Goal: Download file/media

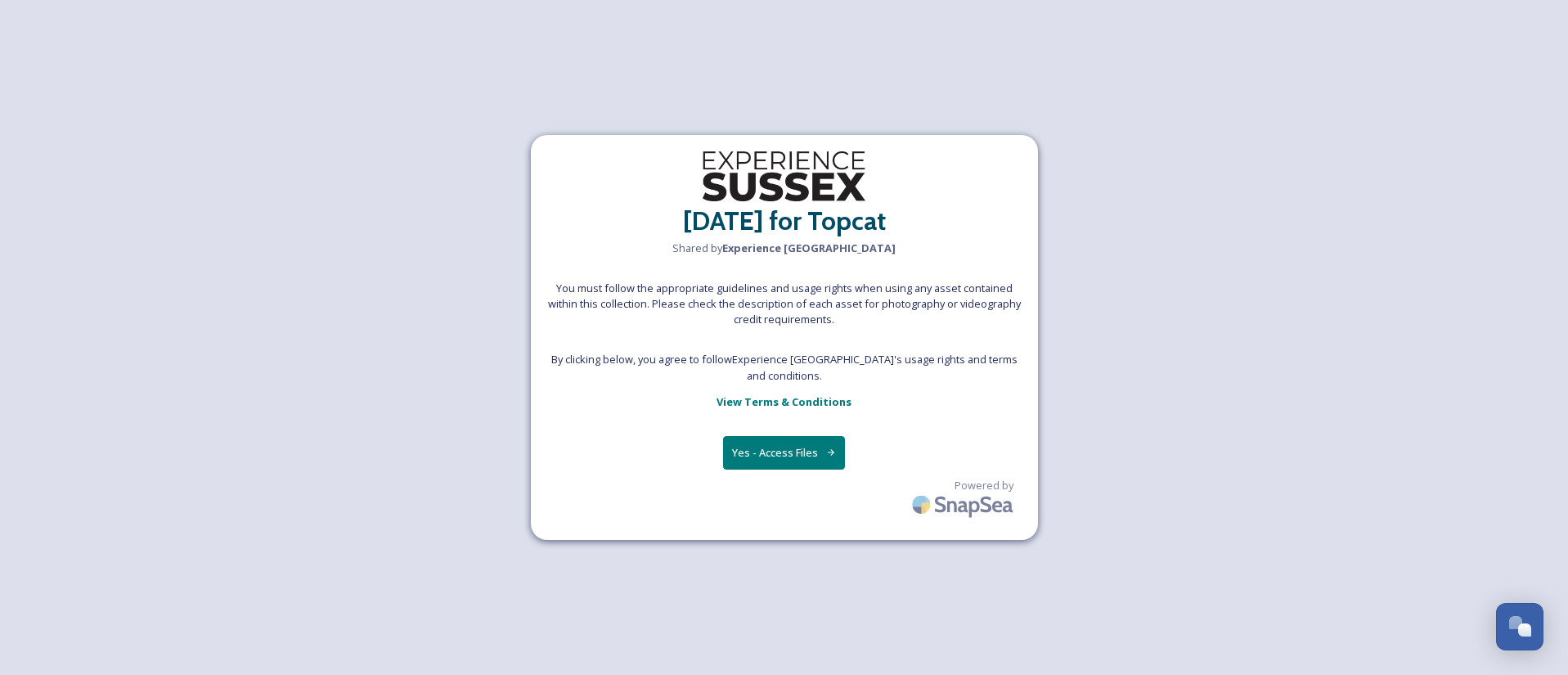
click at [784, 440] on button "Yes - Access Files" at bounding box center [784, 453] width 122 height 34
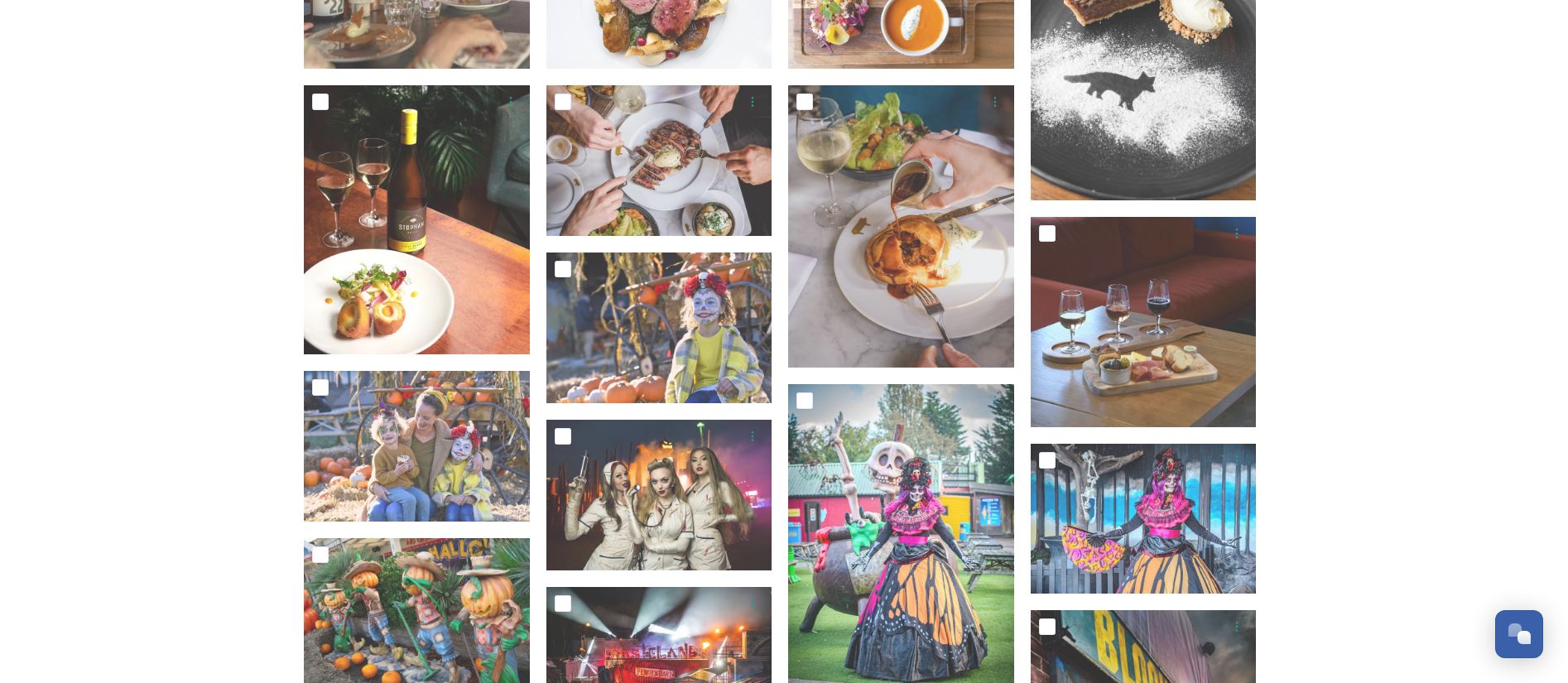
scroll to position [373, 0]
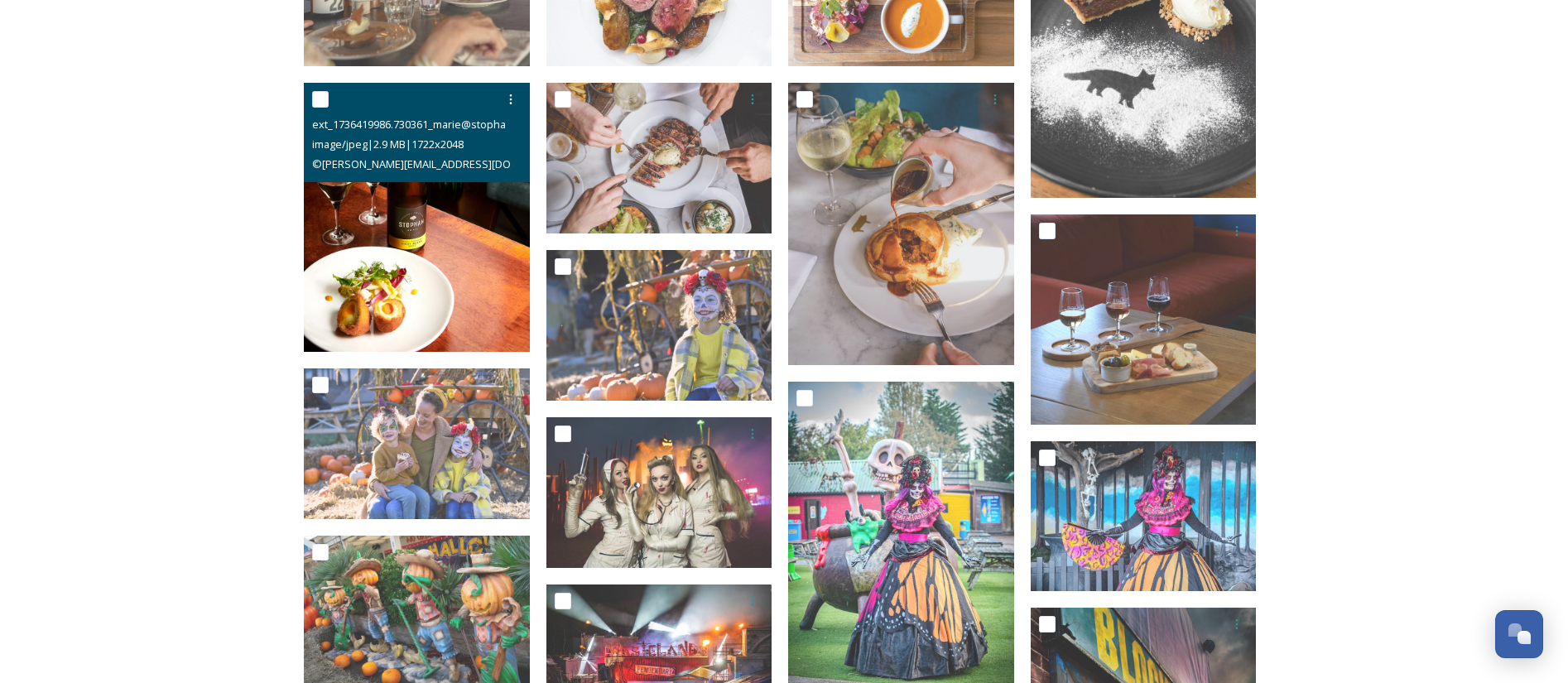
click at [435, 261] on img at bounding box center [417, 217] width 226 height 269
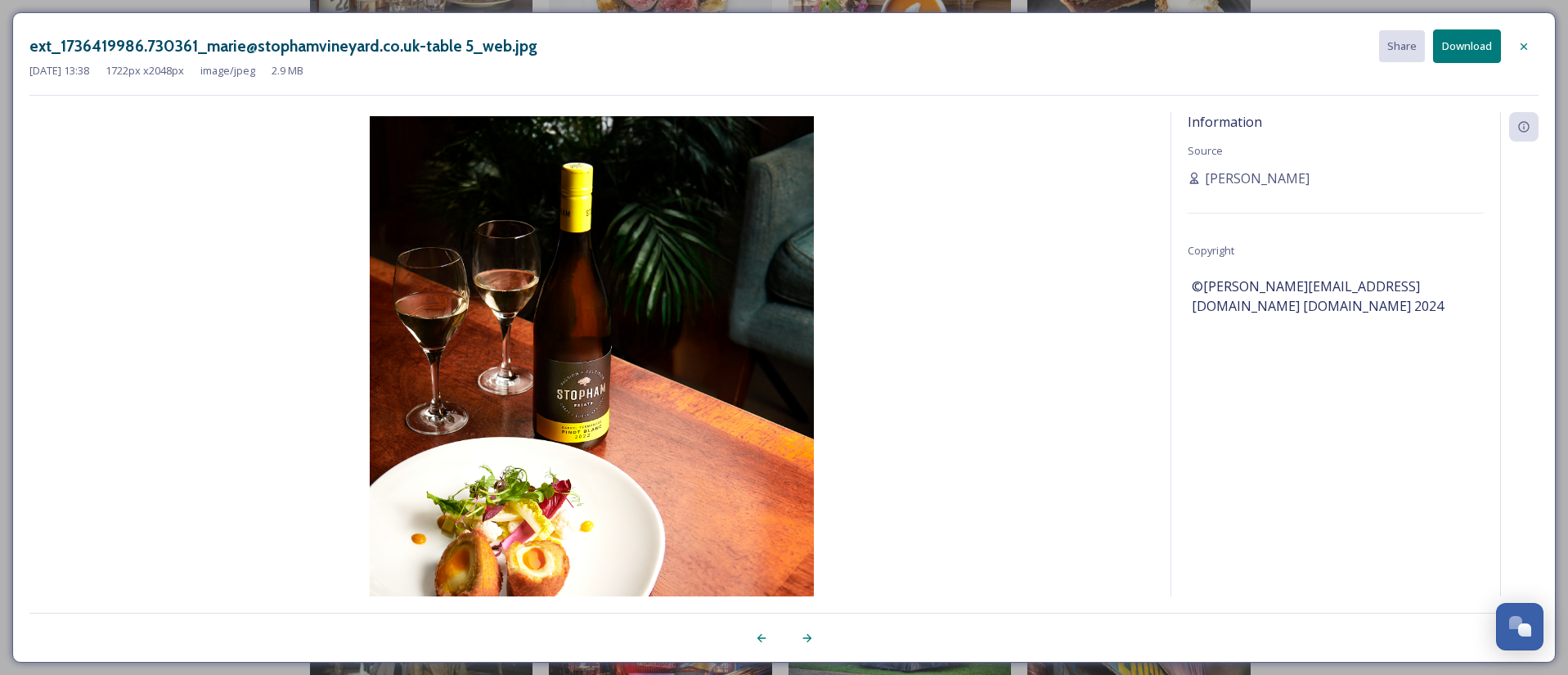
click at [1528, 44] on icon at bounding box center [1523, 46] width 13 height 13
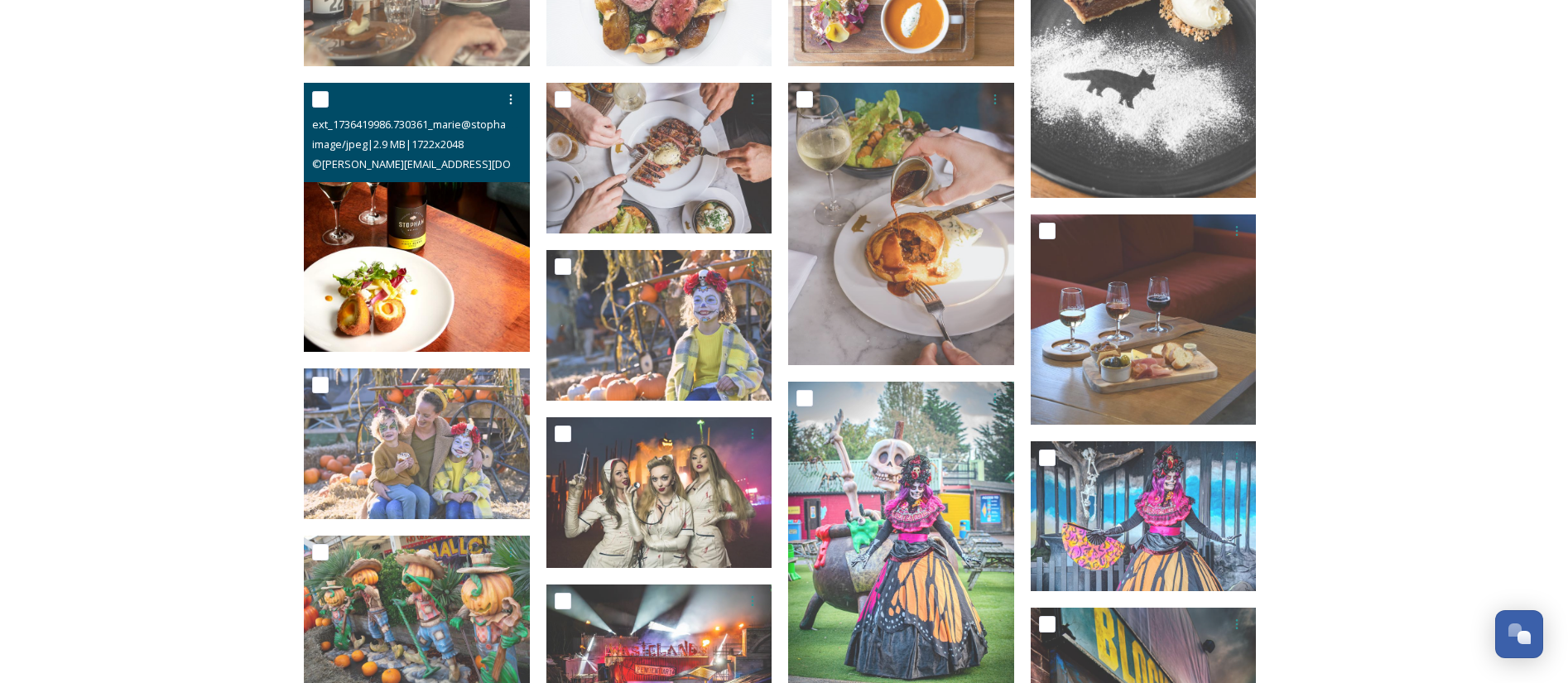
click at [331, 100] on div at bounding box center [419, 99] width 213 height 30
click at [329, 100] on div at bounding box center [419, 99] width 213 height 30
click at [325, 101] on input "checkbox" at bounding box center [320, 100] width 16 height 16
checkbox input "true"
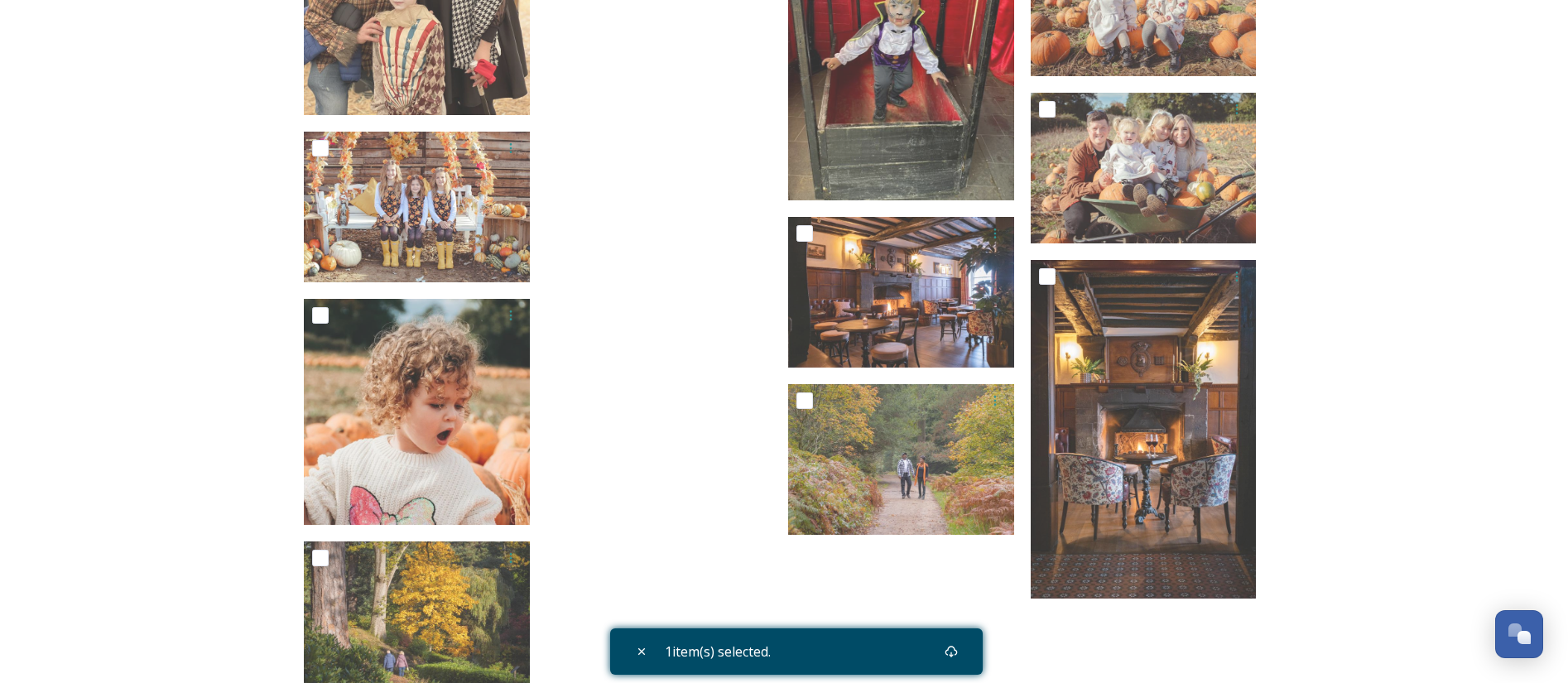
scroll to position [4320, 0]
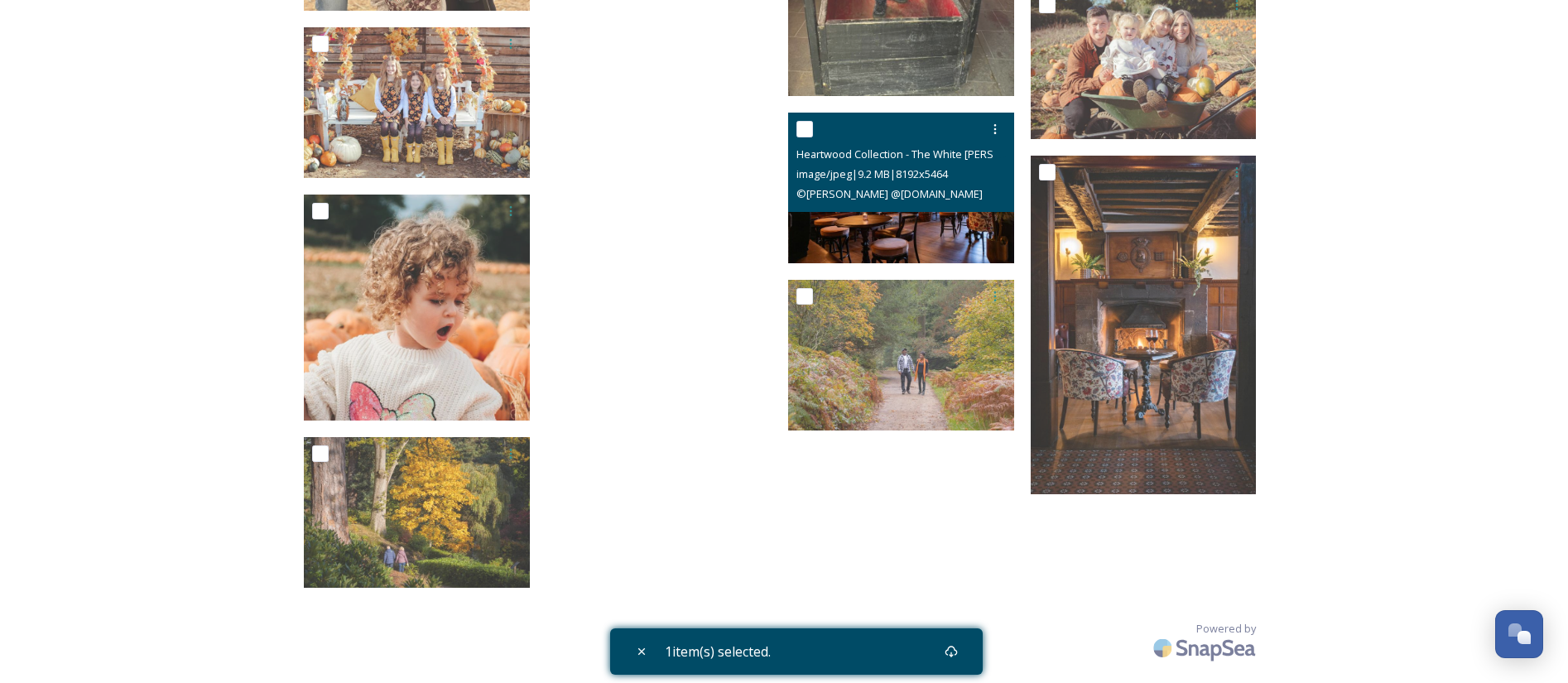
click at [807, 124] on input "checkbox" at bounding box center [805, 129] width 16 height 16
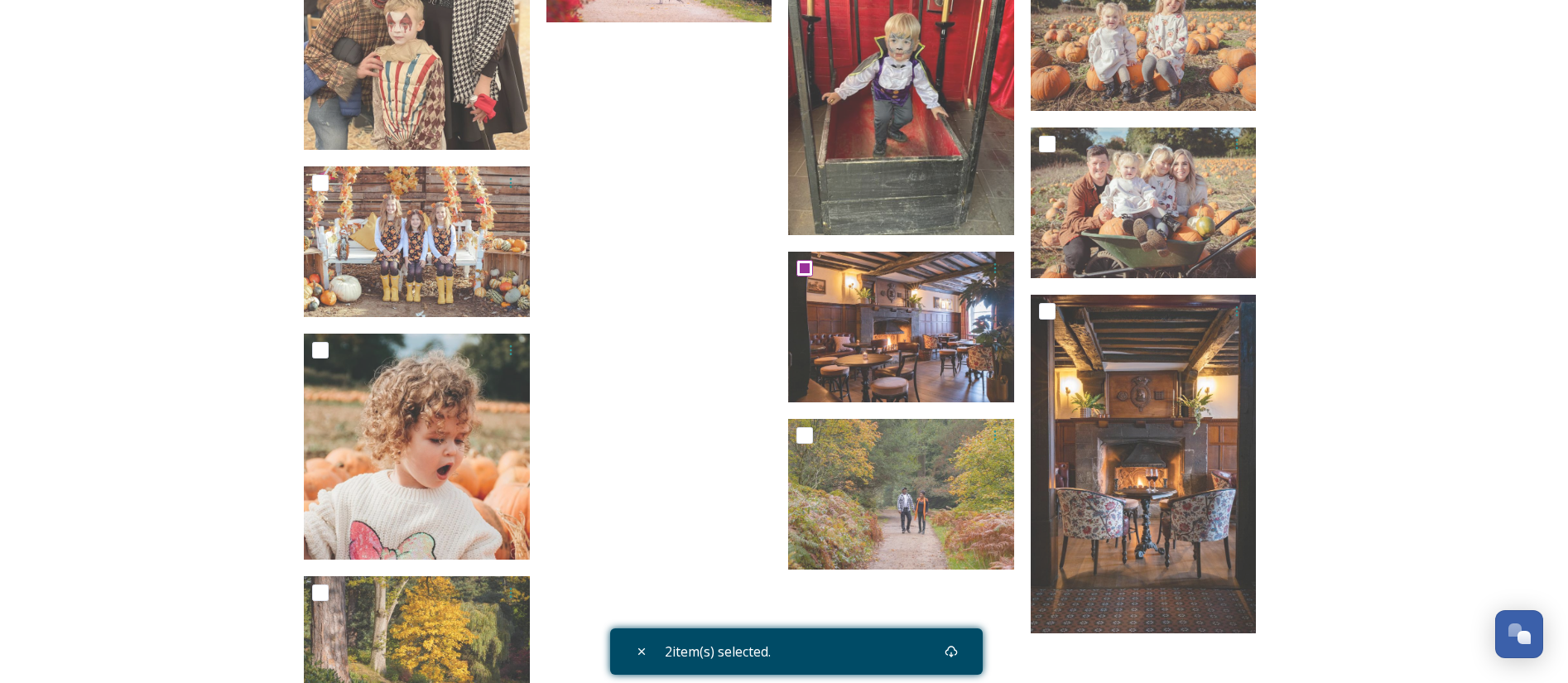
scroll to position [4072, 0]
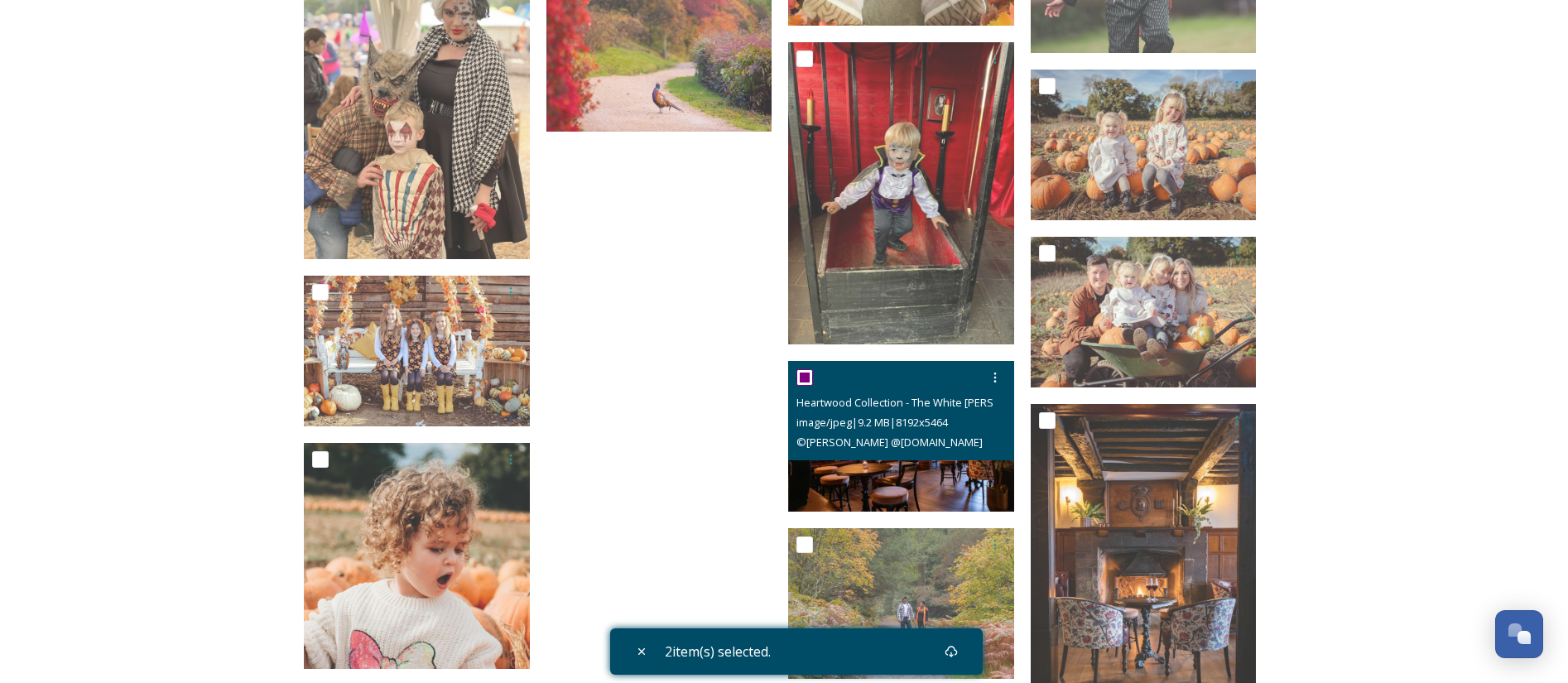
click at [804, 373] on input "checkbox" at bounding box center [805, 377] width 16 height 16
checkbox input "false"
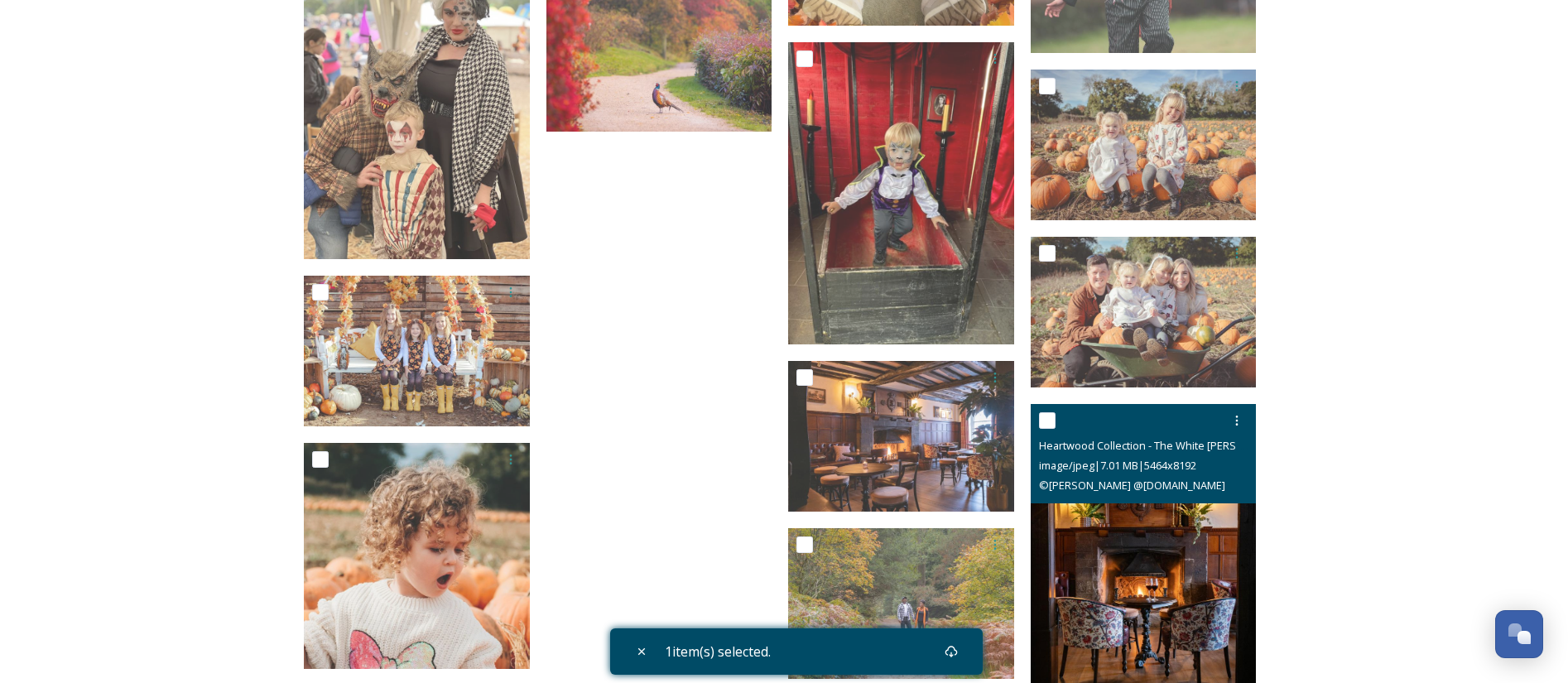
click at [1053, 420] on input "checkbox" at bounding box center [1047, 421] width 16 height 16
checkbox input "true"
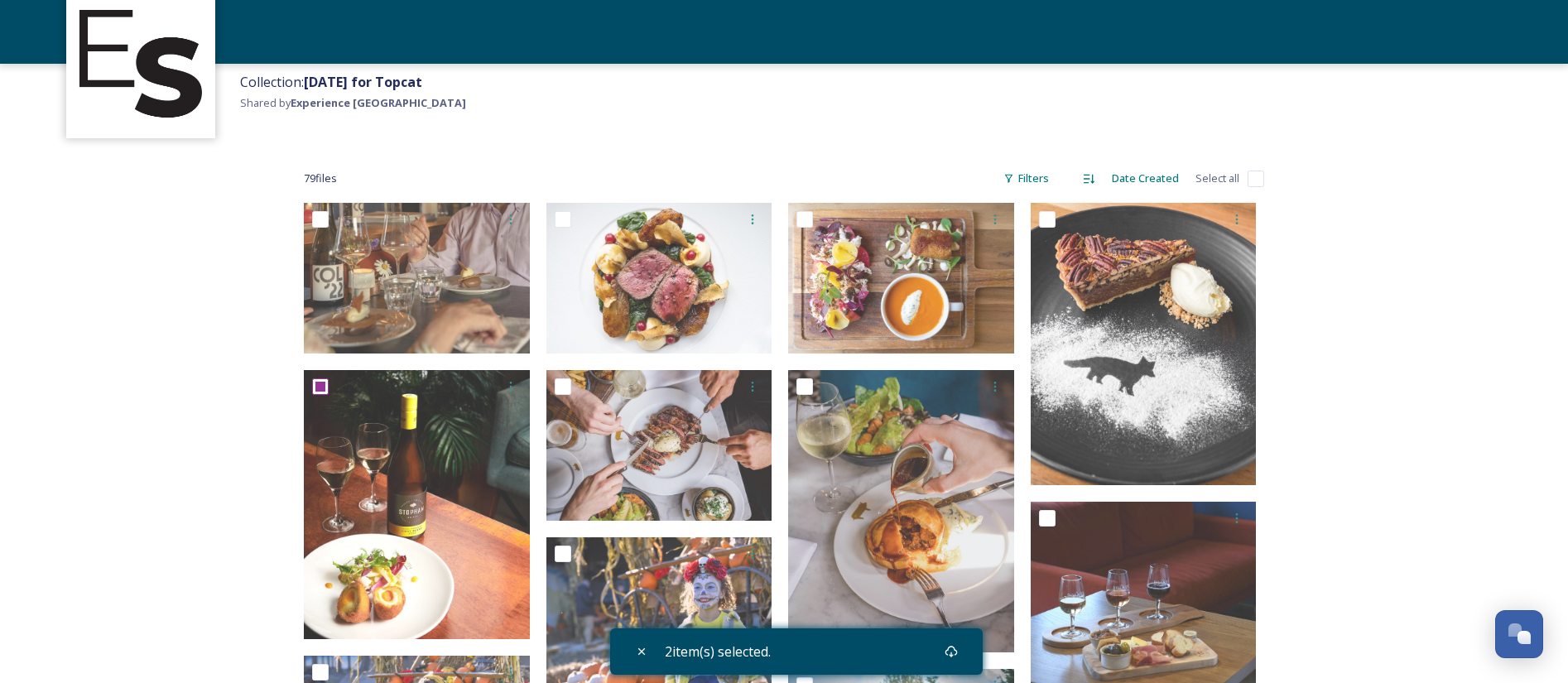
scroll to position [124, 0]
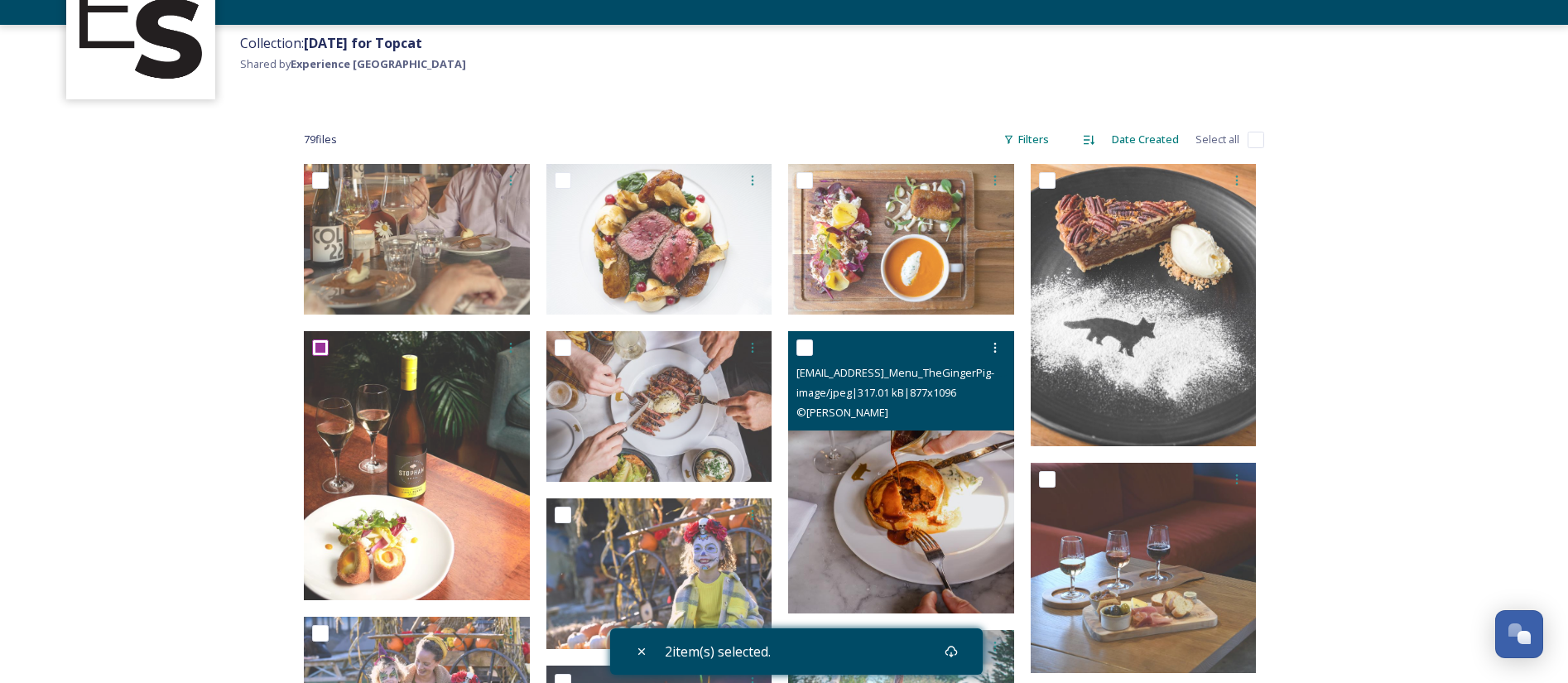
click at [802, 346] on input "checkbox" at bounding box center [805, 347] width 16 height 16
checkbox input "true"
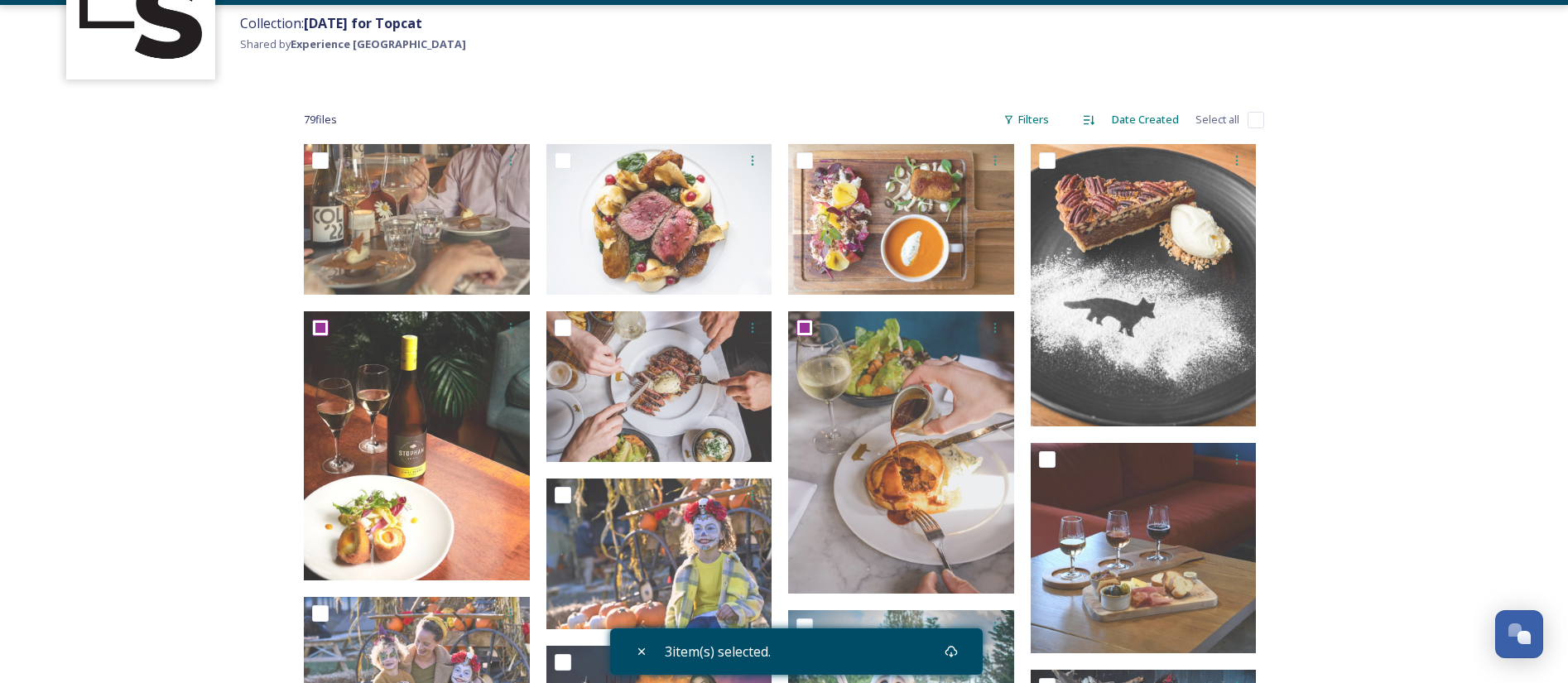
scroll to position [0, 0]
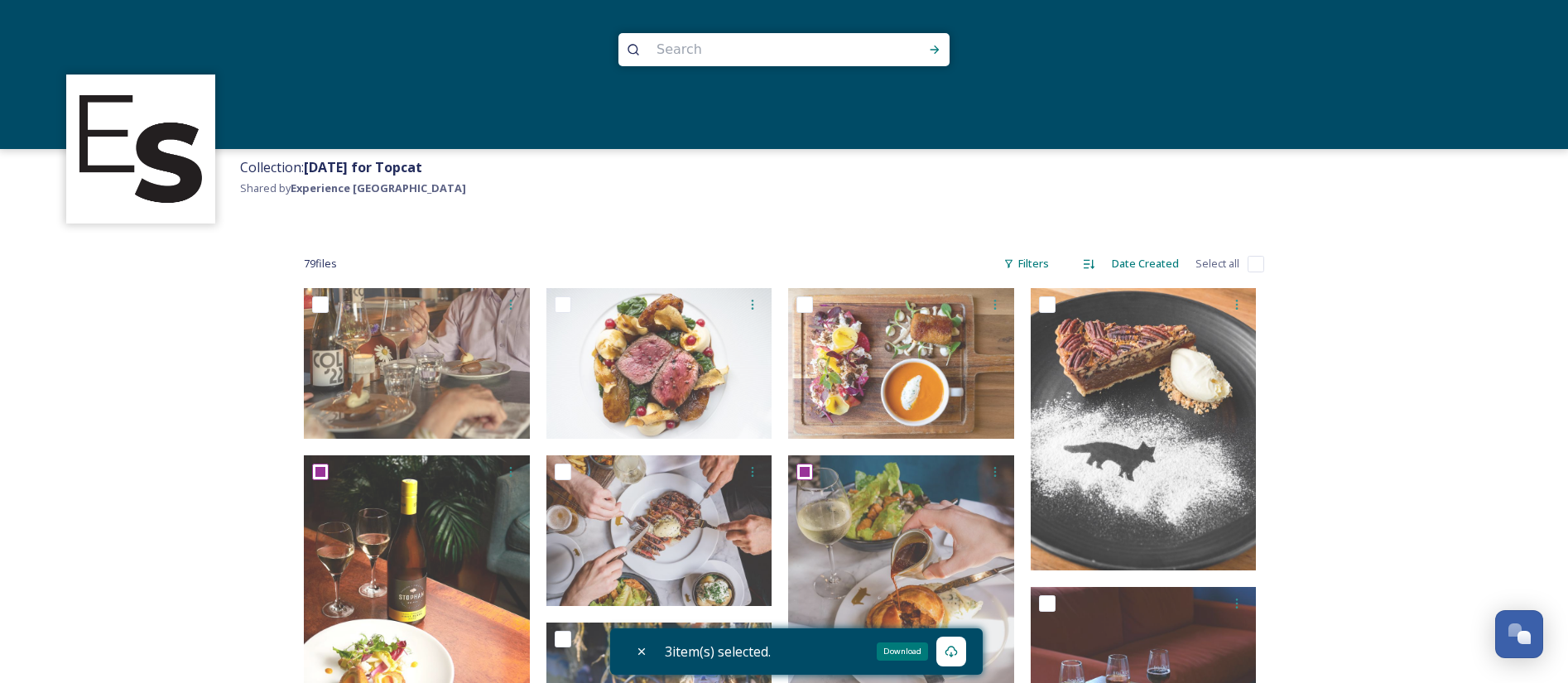
click at [958, 650] on icon at bounding box center [950, 651] width 14 height 14
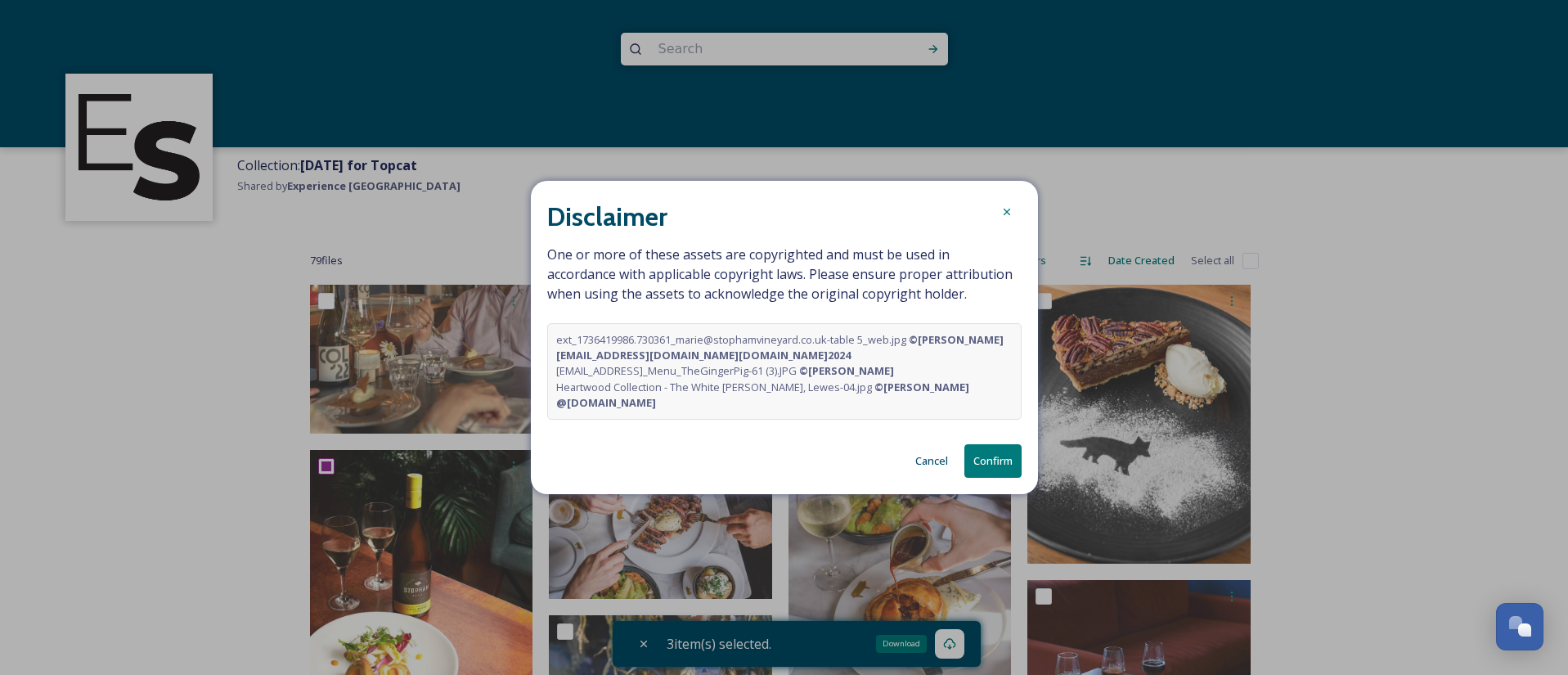
click at [996, 460] on button "Confirm" at bounding box center [993, 461] width 57 height 34
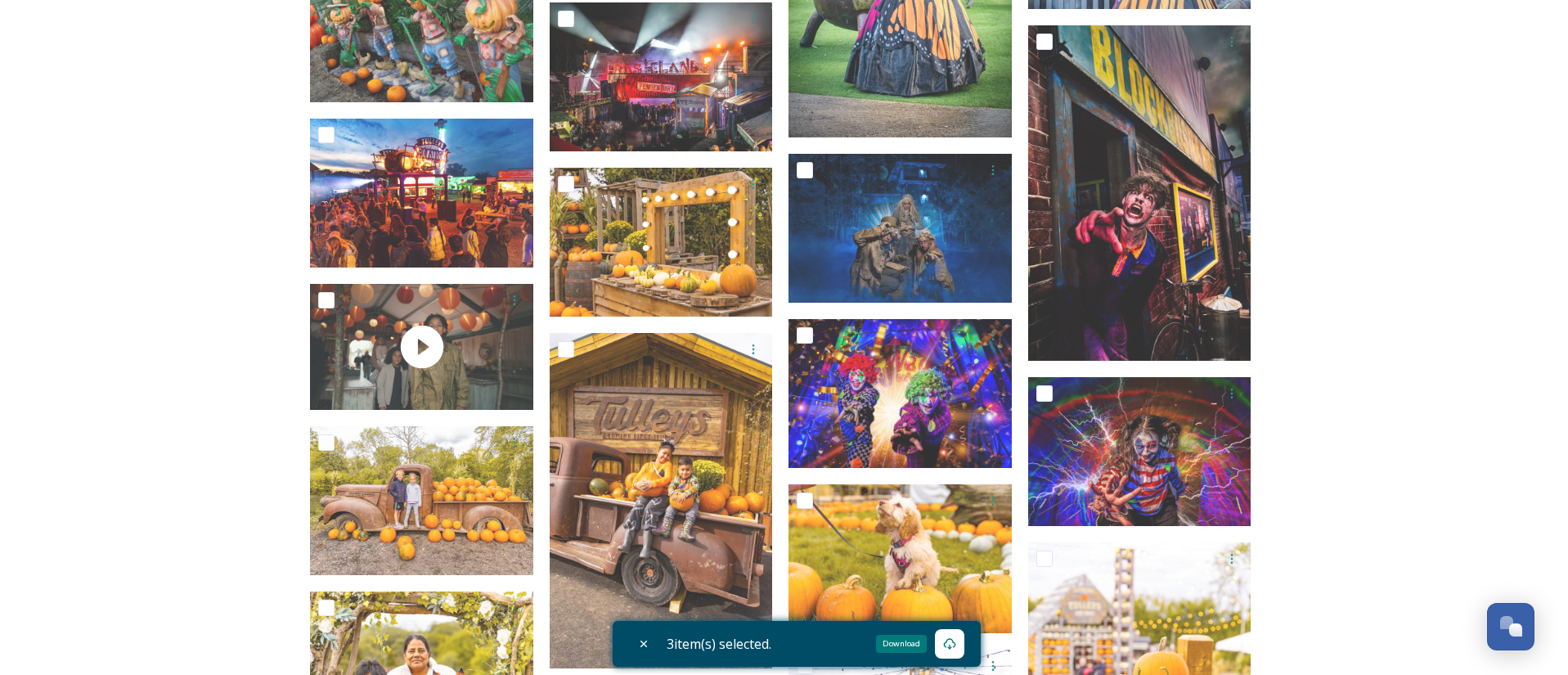
scroll to position [982, 0]
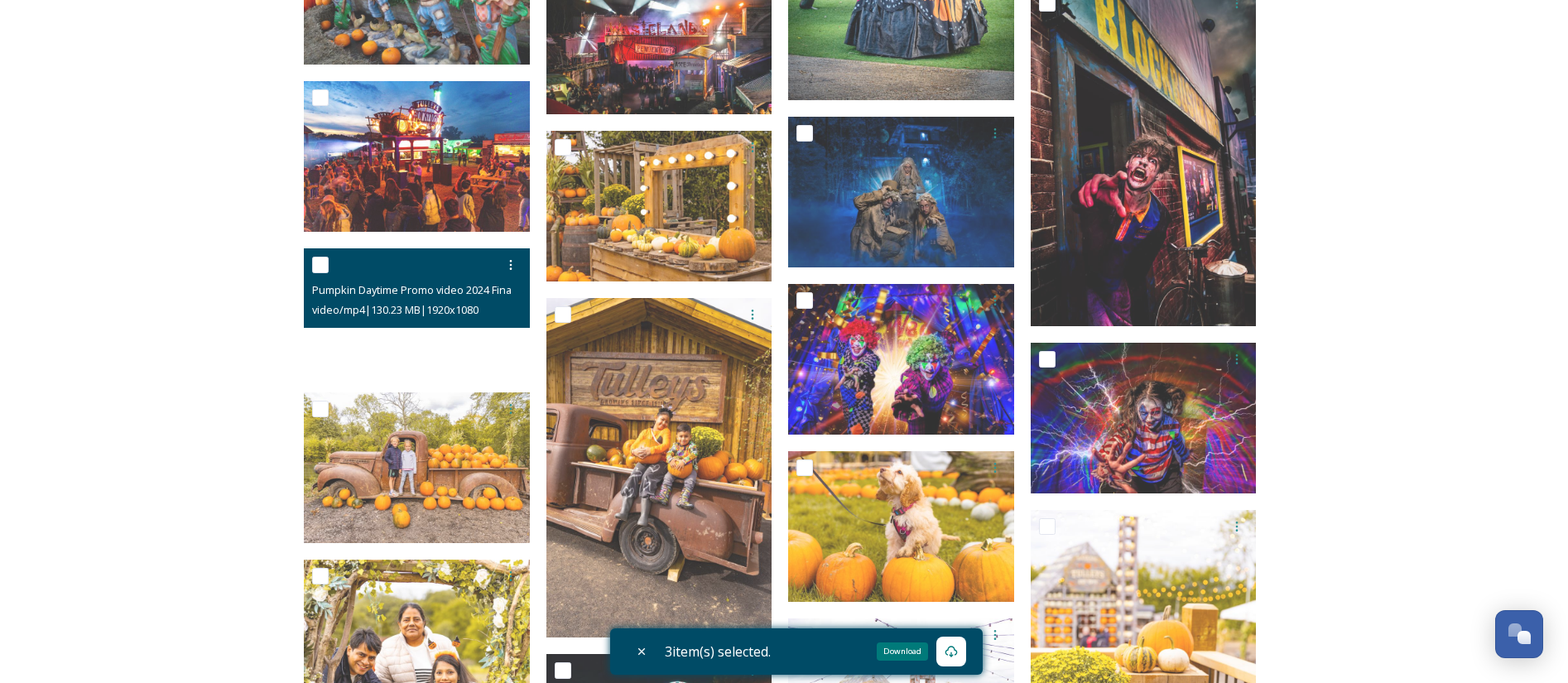
click at [416, 341] on video "Pumpkin Daytime Promo video 2024 Final.mp4" at bounding box center [417, 312] width 226 height 128
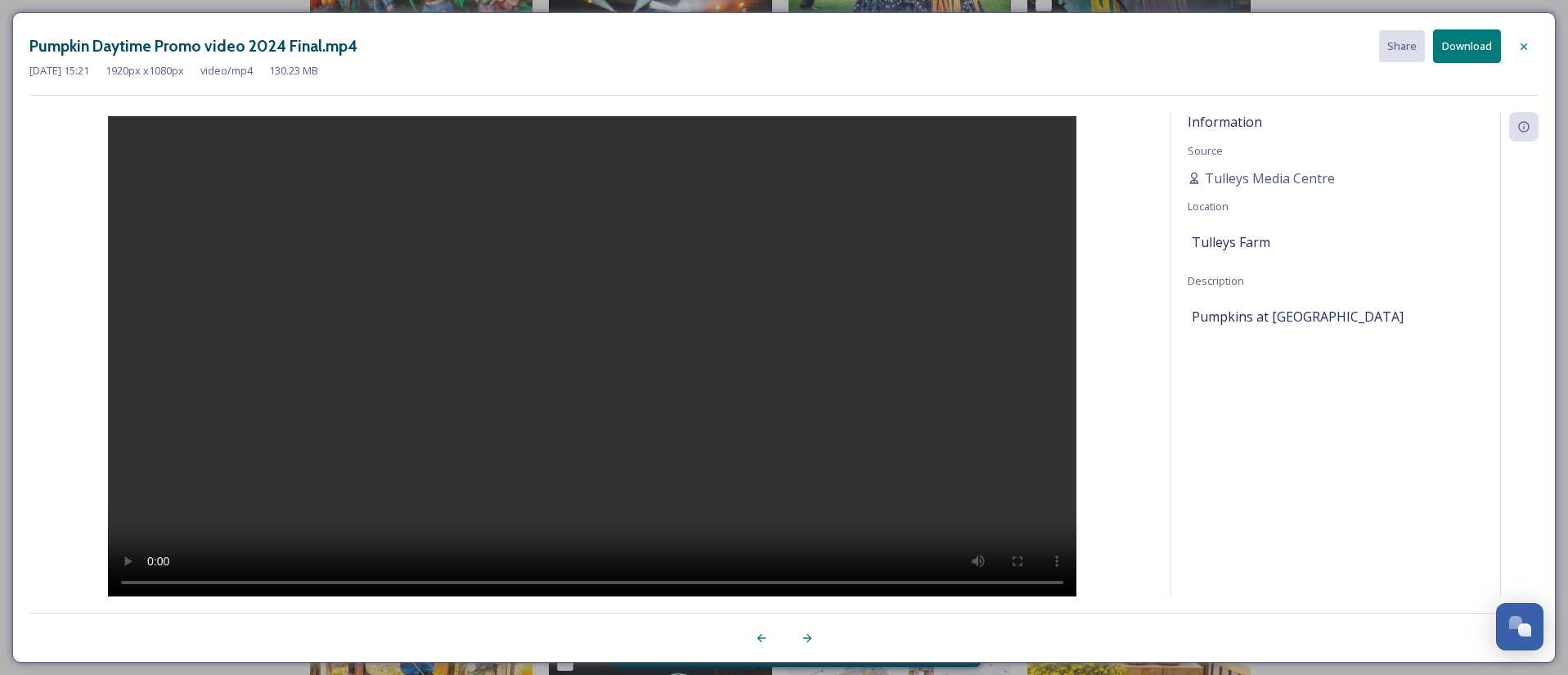
click at [1452, 51] on button "Download" at bounding box center [1467, 46] width 68 height 34
